Goal: Task Accomplishment & Management: Manage account settings

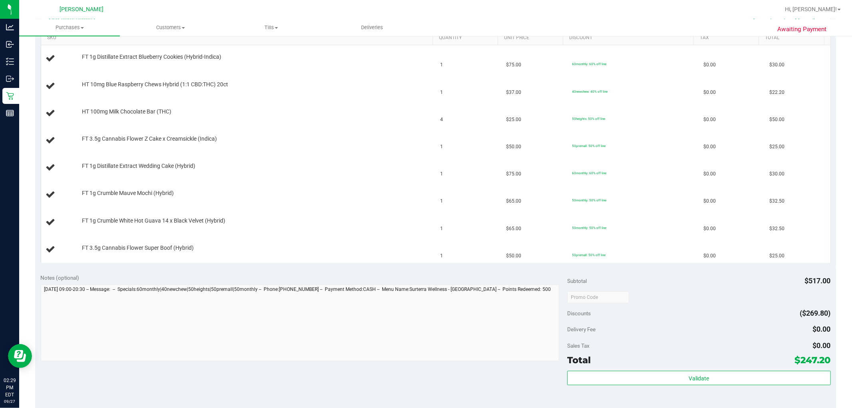
scroll to position [310, 0]
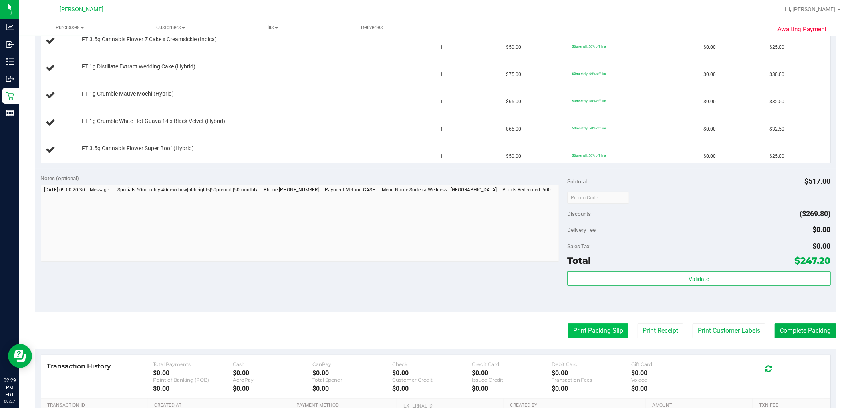
click at [592, 337] on button "Print Packing Slip" at bounding box center [598, 330] width 60 height 15
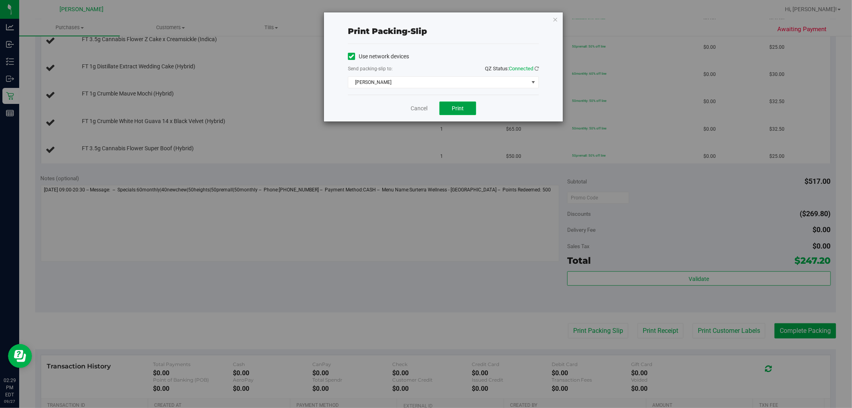
click at [466, 109] on button "Print" at bounding box center [457, 108] width 37 height 14
click at [553, 22] on icon "button" at bounding box center [555, 19] width 6 height 10
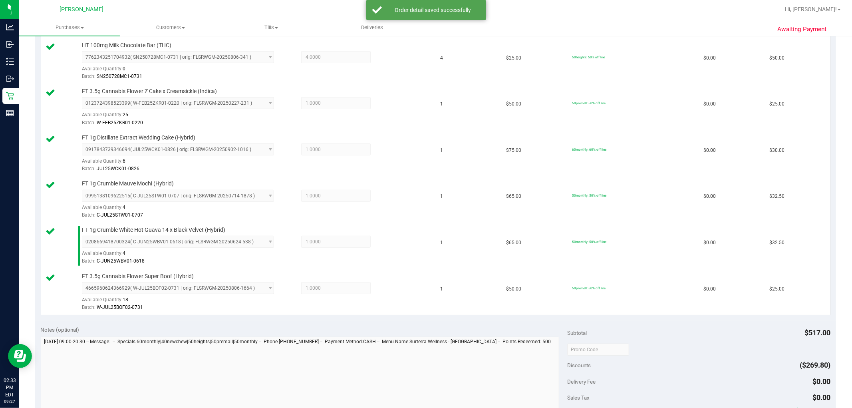
scroll to position [488, 0]
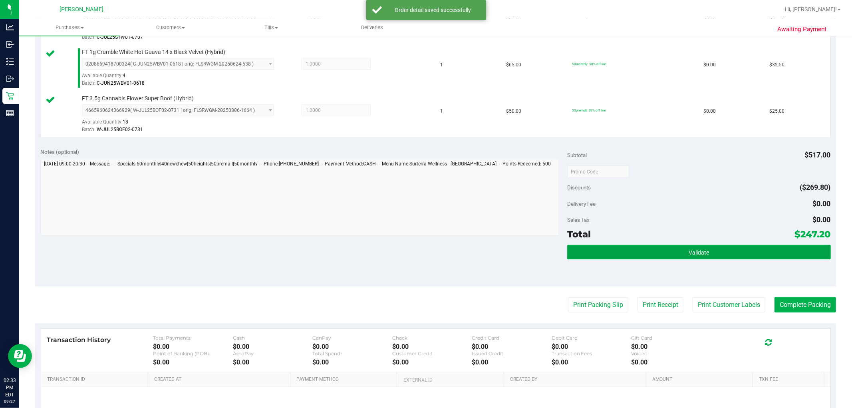
click at [696, 252] on span "Validate" at bounding box center [699, 252] width 20 height 6
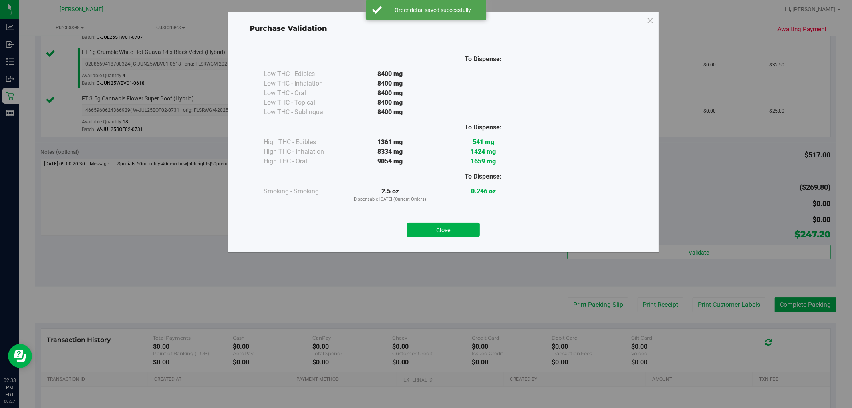
drag, startPoint x: 410, startPoint y: 227, endPoint x: 417, endPoint y: 228, distance: 7.4
click at [414, 228] on button "Close" at bounding box center [443, 229] width 73 height 14
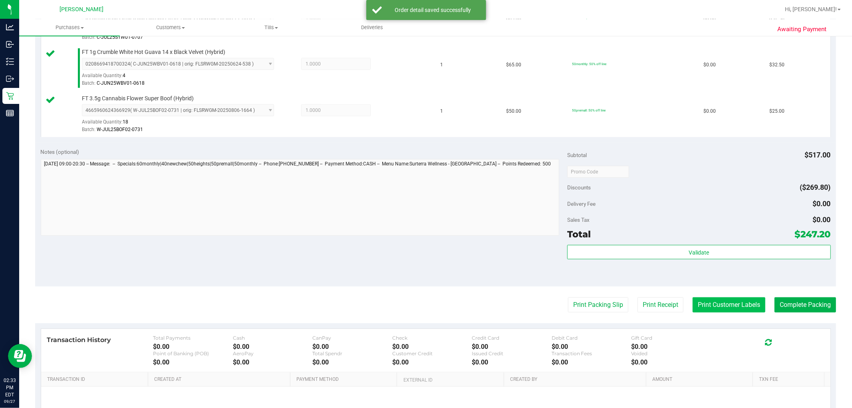
click at [716, 301] on button "Print Customer Labels" at bounding box center [729, 304] width 73 height 15
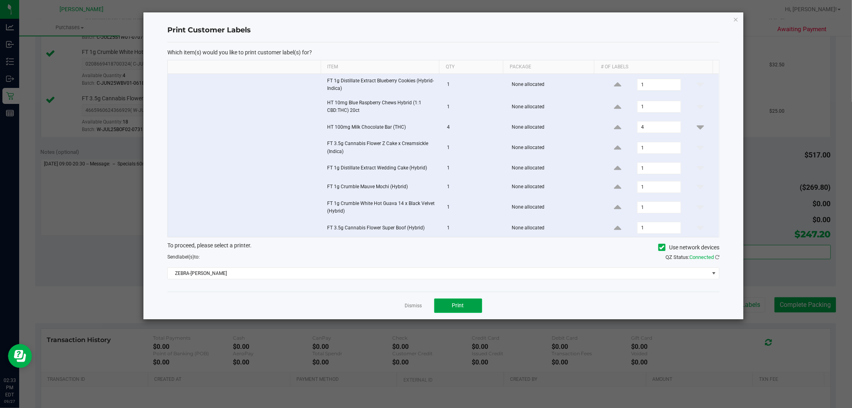
click at [453, 303] on span "Print" at bounding box center [458, 305] width 12 height 6
click at [736, 15] on icon "button" at bounding box center [736, 19] width 6 height 10
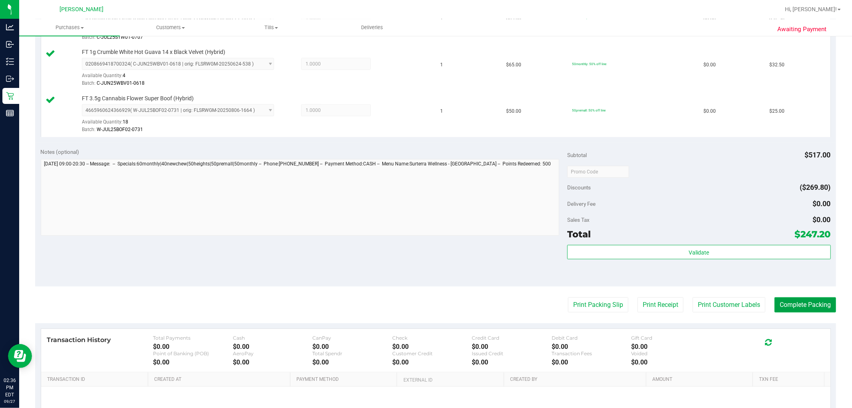
drag, startPoint x: 787, startPoint y: 303, endPoint x: 652, endPoint y: 211, distance: 163.5
click at [787, 303] on button "Complete Packing" at bounding box center [806, 304] width 62 height 15
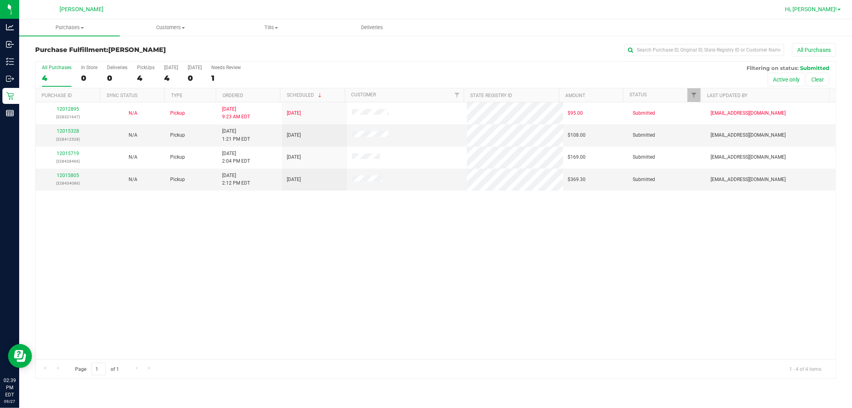
click at [823, 9] on span "Hi, [PERSON_NAME]!" at bounding box center [811, 9] width 52 height 6
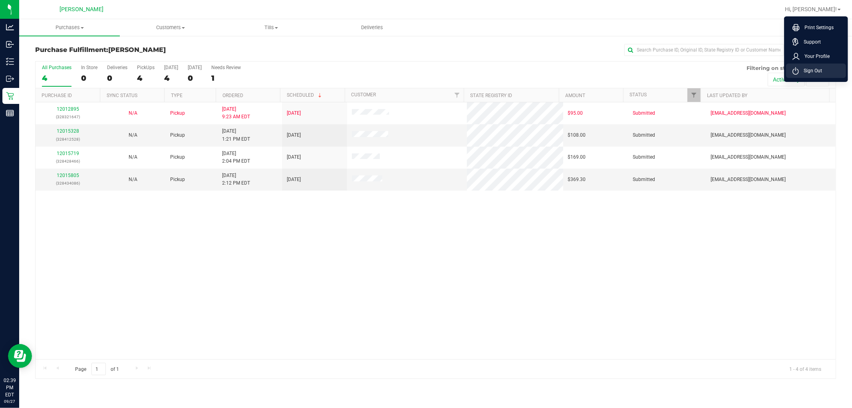
click at [812, 71] on span "Sign Out" at bounding box center [810, 71] width 23 height 8
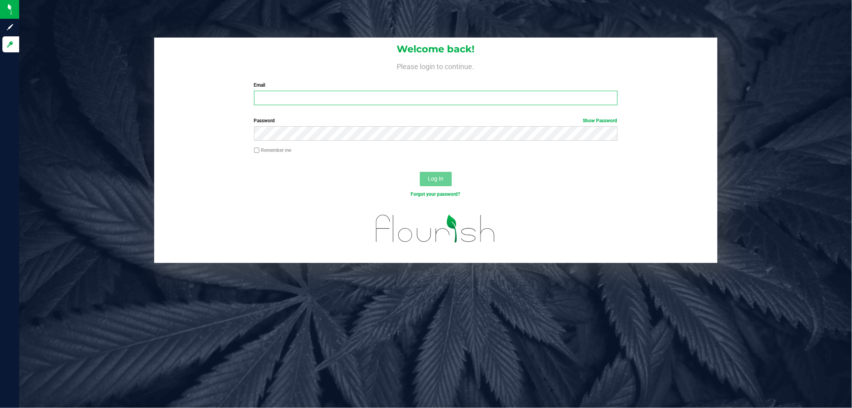
click at [306, 98] on input "Email" at bounding box center [435, 98] width 363 height 14
type input "[EMAIL_ADDRESS][DOMAIN_NAME]"
click at [420, 172] on button "Log In" at bounding box center [436, 179] width 32 height 14
